Goal: Use online tool/utility

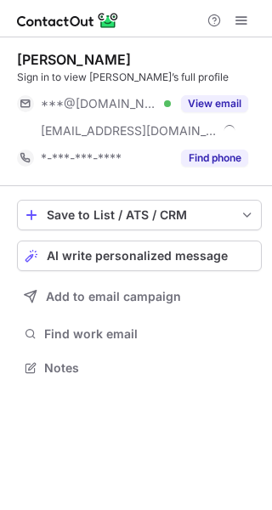
scroll to position [356, 272]
click at [133, 267] on button "AI write personalized message" at bounding box center [139, 256] width 245 height 31
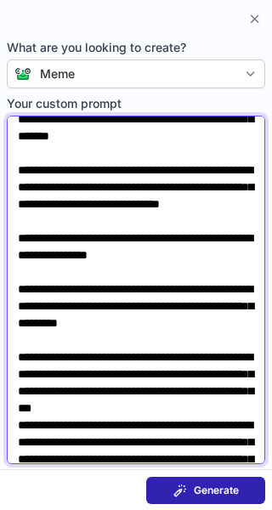
scroll to position [211, 0]
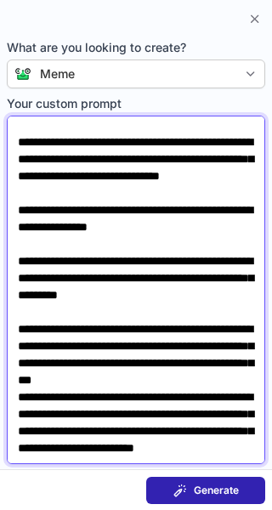
drag, startPoint x: 18, startPoint y: 133, endPoint x: 238, endPoint y: 448, distance: 384.6
click at [238, 448] on textarea "**********" at bounding box center [136, 290] width 258 height 349
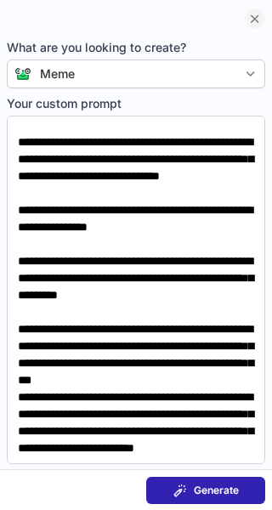
click at [254, 16] on span at bounding box center [255, 19] width 14 height 14
